Goal: Task Accomplishment & Management: Use online tool/utility

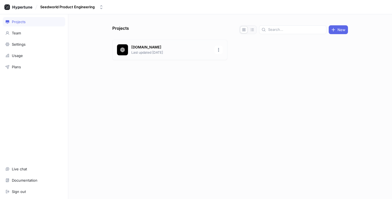
click at [153, 54] on p "Last updated [DATE]" at bounding box center [171, 52] width 80 height 5
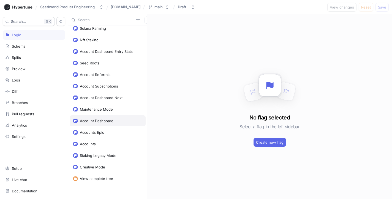
scroll to position [42, 0]
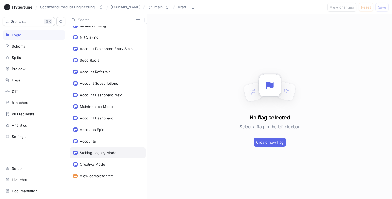
click at [105, 154] on div "Staking Legacy Mode" at bounding box center [98, 152] width 37 height 4
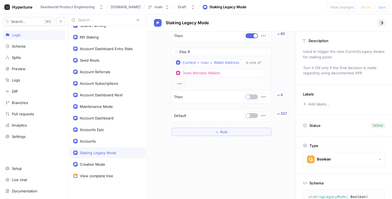
scroll to position [84, 0]
click at [233, 133] on button "＋ Rule" at bounding box center [221, 131] width 100 height 8
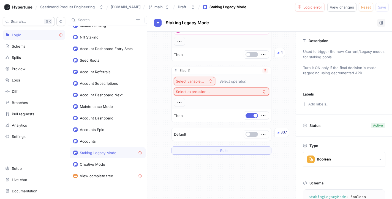
scroll to position [139, 0]
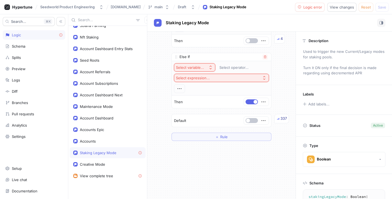
click at [198, 70] on button "Select variable..." at bounding box center [194, 67] width 41 height 8
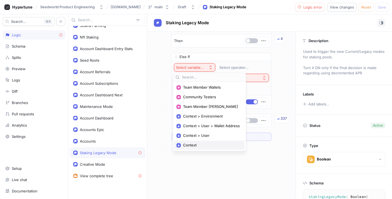
click at [213, 143] on span "Context" at bounding box center [211, 145] width 57 height 5
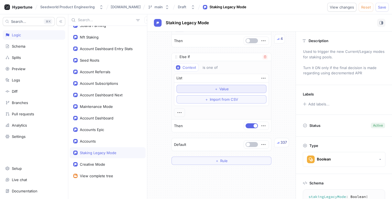
click at [209, 86] on button "＋ Value" at bounding box center [221, 89] width 90 height 8
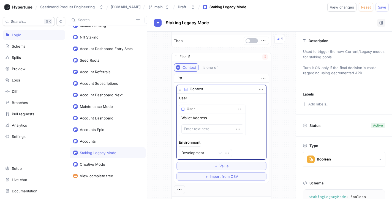
click at [190, 69] on div "Context" at bounding box center [188, 67] width 13 height 5
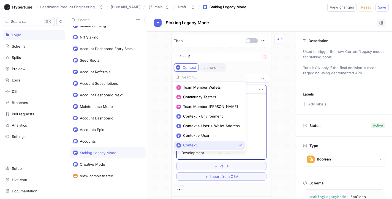
click at [218, 71] on button "is one of" at bounding box center [213, 67] width 26 height 8
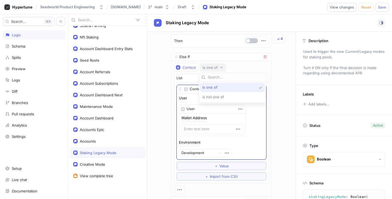
type textarea "x"
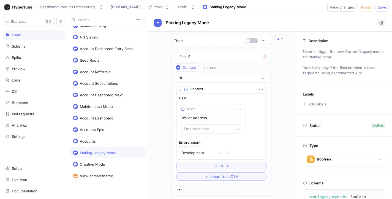
click at [259, 56] on div "Else If" at bounding box center [221, 57] width 99 height 8
click at [263, 56] on icon "button" at bounding box center [264, 56] width 3 height 3
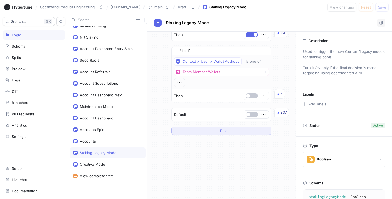
click at [215, 129] on span "＋" at bounding box center [217, 130] width 4 height 3
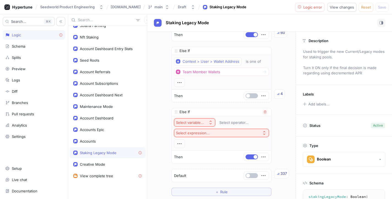
click at [197, 119] on button "Select variable..." at bounding box center [194, 122] width 41 height 8
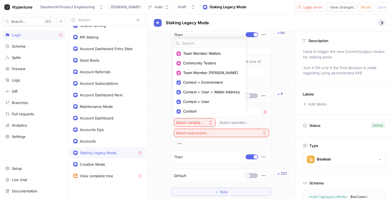
click at [246, 139] on div "Select variable... Select operator... Select expression..." at bounding box center [221, 133] width 95 height 30
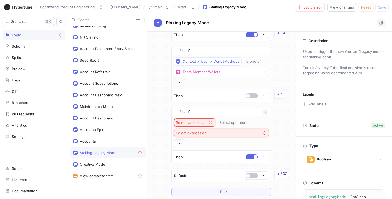
click at [235, 135] on button "Select expression..." at bounding box center [221, 133] width 95 height 8
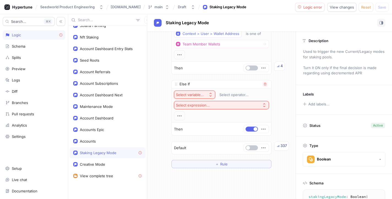
scroll to position [111, 0]
click at [260, 128] on icon "button" at bounding box center [263, 129] width 6 height 6
click at [198, 98] on button "Select variable..." at bounding box center [194, 95] width 41 height 8
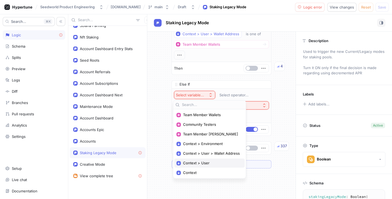
click at [219, 166] on div "Context > User" at bounding box center [209, 162] width 70 height 9
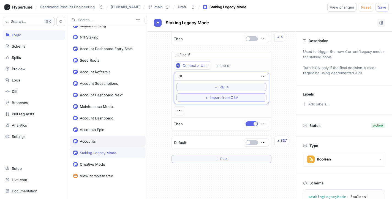
scroll to position [141, 0]
click at [20, 168] on div "Setup" at bounding box center [17, 168] width 10 height 4
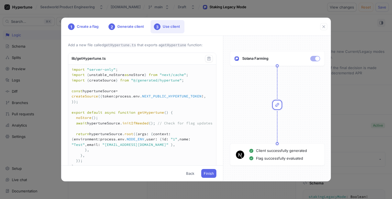
click at [25, 178] on div "1 Create a flag 2 Generate client 3 Use client Add a new file called getHypertu…" at bounding box center [196, 99] width 392 height 199
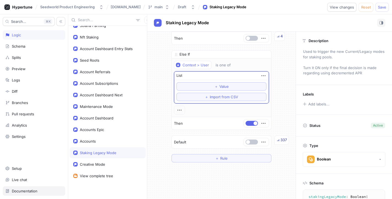
click at [26, 194] on div "Documentation" at bounding box center [34, 190] width 62 height 9
